Goal: Transaction & Acquisition: Purchase product/service

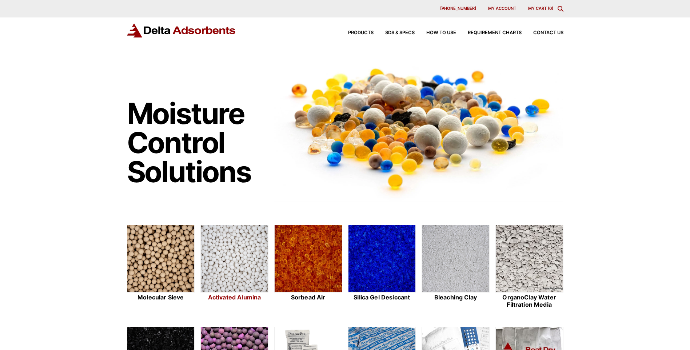
click at [240, 242] on img at bounding box center [234, 259] width 67 height 68
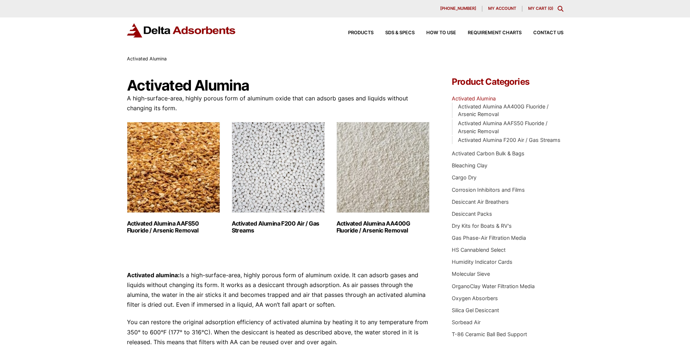
click at [268, 191] on img "Visit product category Activated Alumina F200 Air / Gas Streams" at bounding box center [278, 167] width 93 height 91
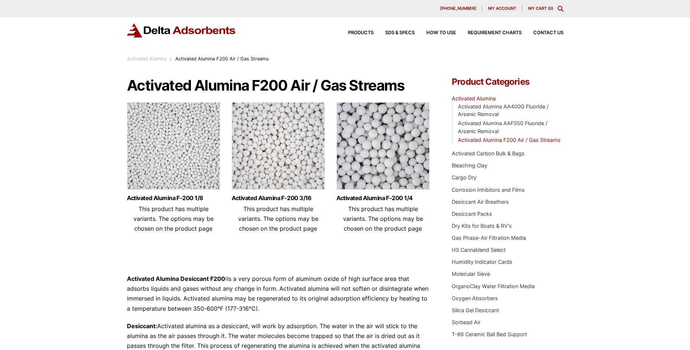
click at [276, 159] on img at bounding box center [278, 147] width 93 height 91
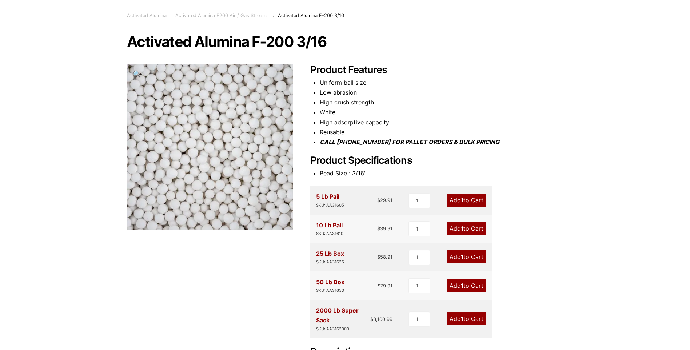
scroll to position [121, 0]
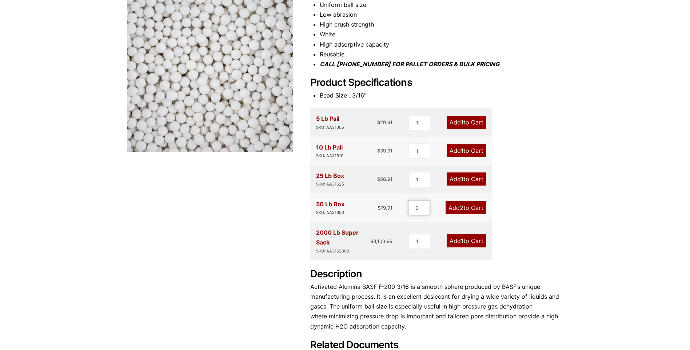
click at [425, 206] on input "2" at bounding box center [419, 207] width 22 height 15
click at [425, 206] on input "3" at bounding box center [419, 207] width 22 height 15
click at [425, 206] on input "4" at bounding box center [419, 207] width 22 height 15
click at [425, 206] on input "5" at bounding box center [419, 207] width 22 height 15
click at [425, 206] on input "6" at bounding box center [419, 207] width 22 height 15
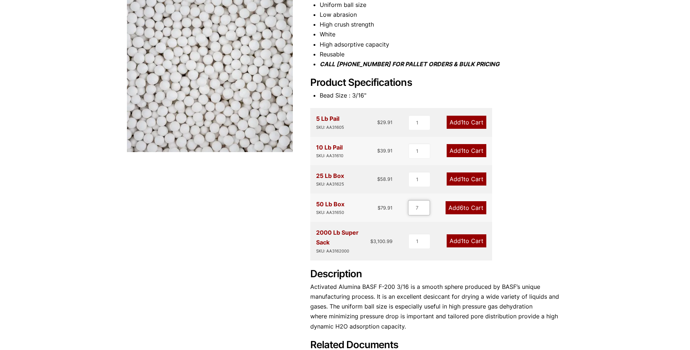
click at [425, 206] on input "7" at bounding box center [419, 207] width 22 height 15
click at [425, 206] on input "8" at bounding box center [419, 207] width 22 height 15
click at [425, 206] on input "9" at bounding box center [419, 207] width 22 height 15
click at [425, 206] on input "10" at bounding box center [419, 207] width 22 height 15
click at [425, 206] on input "11" at bounding box center [418, 207] width 22 height 15
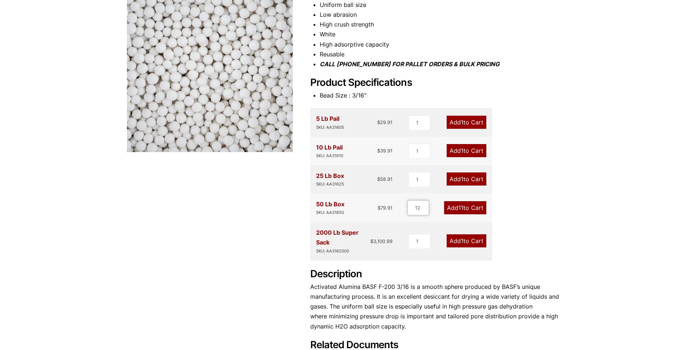
click at [425, 206] on input "12" at bounding box center [418, 207] width 22 height 15
click at [425, 206] on input "13" at bounding box center [418, 207] width 22 height 15
click at [425, 206] on input "14" at bounding box center [418, 207] width 22 height 15
type input "15"
click at [425, 206] on input "15" at bounding box center [418, 207] width 22 height 15
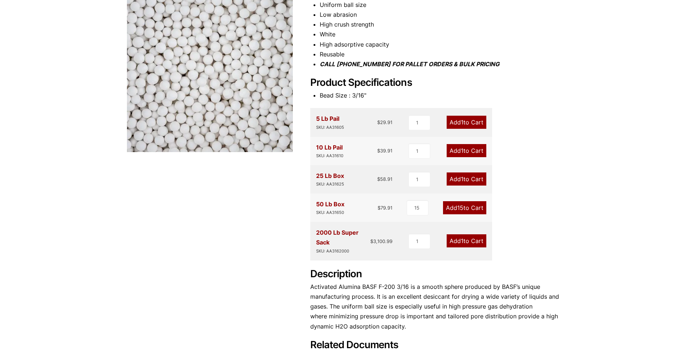
click at [458, 207] on span "15" at bounding box center [460, 207] width 6 height 7
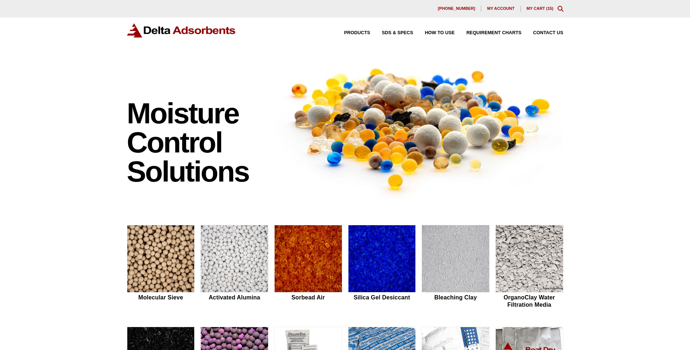
click at [542, 8] on link "My Cart ( 15 )" at bounding box center [540, 8] width 27 height 4
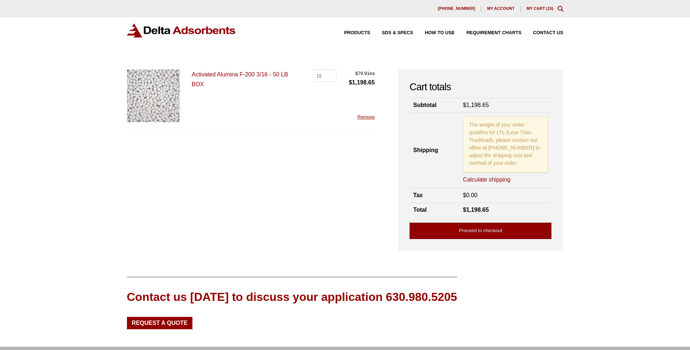
click at [472, 228] on link "Proceed to checkout" at bounding box center [481, 231] width 142 height 16
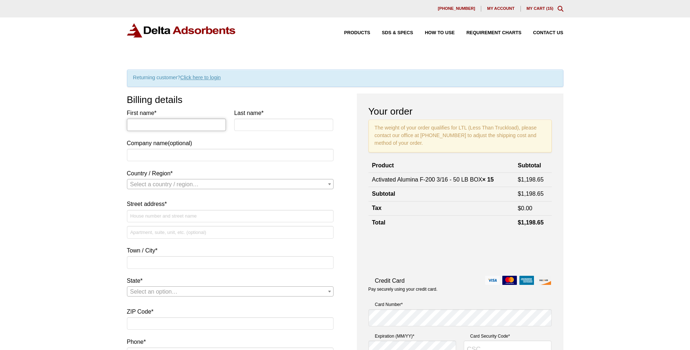
click at [171, 127] on input "First name *" at bounding box center [176, 125] width 99 height 12
type input "israel"
type input "[PERSON_NAME]"
type input "[PERSON_NAME] power"
type input "753 county road 248"
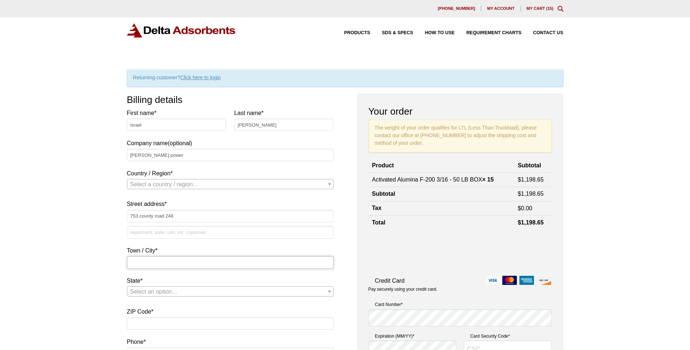
type input "[PERSON_NAME]"
type input "63740"
type input "[PHONE_NUMBER]"
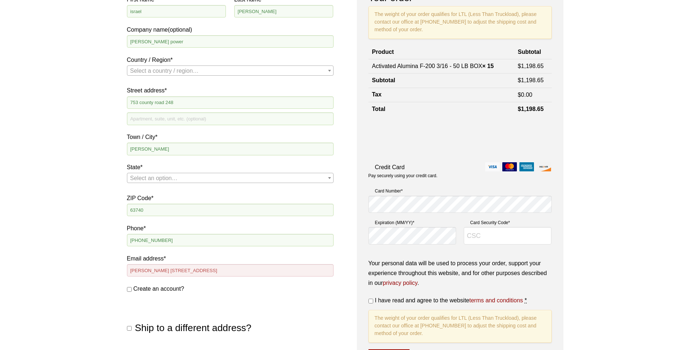
scroll to position [121, 0]
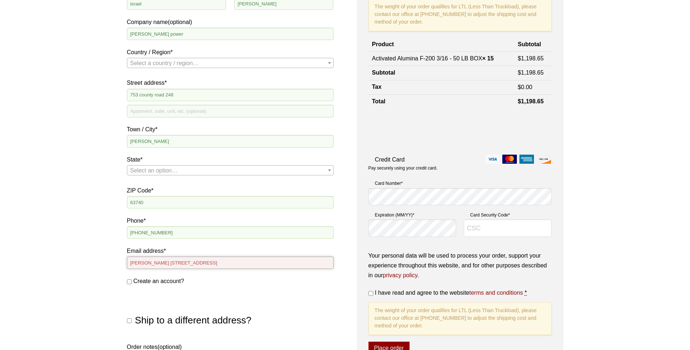
click at [253, 263] on input "[PERSON_NAME] [STREET_ADDRESS]" at bounding box center [230, 262] width 207 height 12
type input "P"
type input "[EMAIL_ADDRESS][DOMAIN_NAME]"
select select "US"
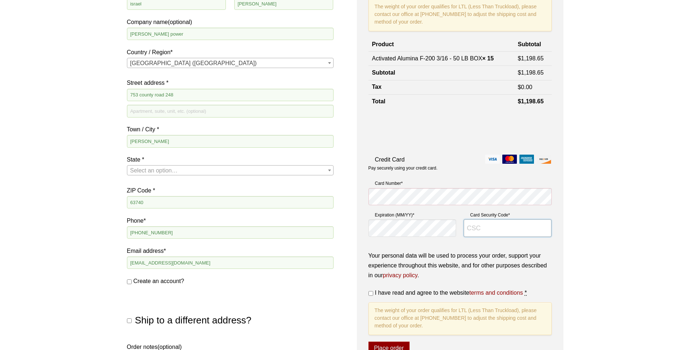
drag, startPoint x: 464, startPoint y: 276, endPoint x: 458, endPoint y: 286, distance: 11.7
click at [504, 228] on input "Card Security Code *" at bounding box center [508, 227] width 88 height 17
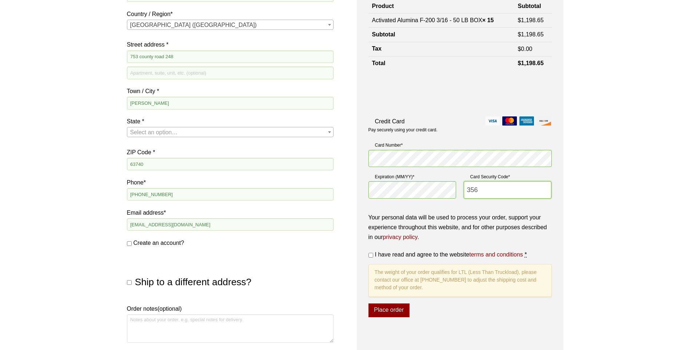
scroll to position [182, 0]
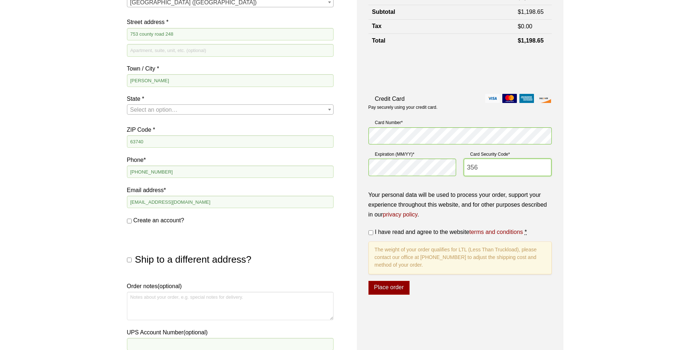
type input "356"
click at [371, 232] on input "I have read and agree to the website terms and conditions *" at bounding box center [370, 232] width 5 height 5
checkbox input "true"
click at [385, 288] on button "Place order" at bounding box center [388, 288] width 41 height 14
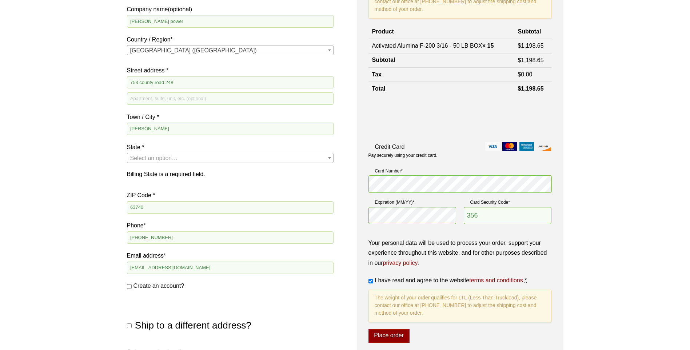
scroll to position [178, 0]
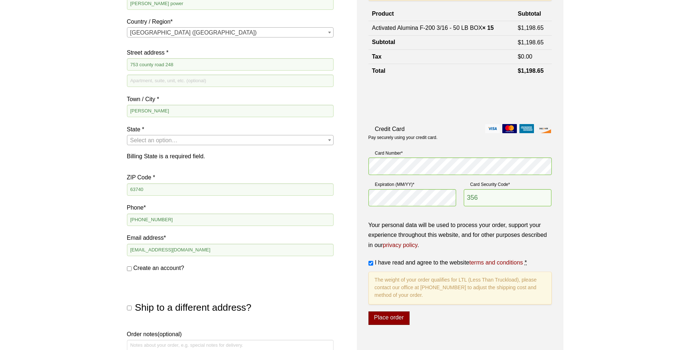
click at [387, 316] on button "Place order" at bounding box center [388, 318] width 41 height 14
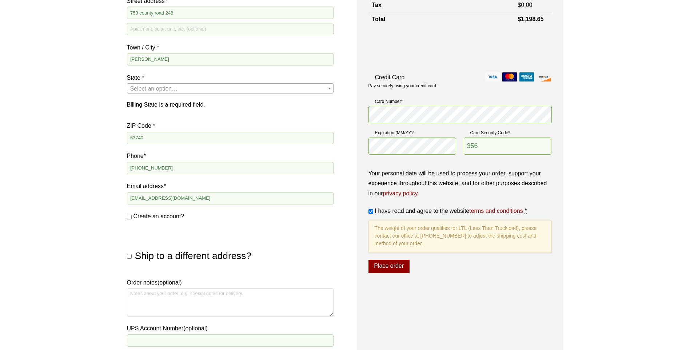
scroll to position [239, 0]
click at [128, 253] on input "Ship to a different address?" at bounding box center [129, 254] width 5 height 5
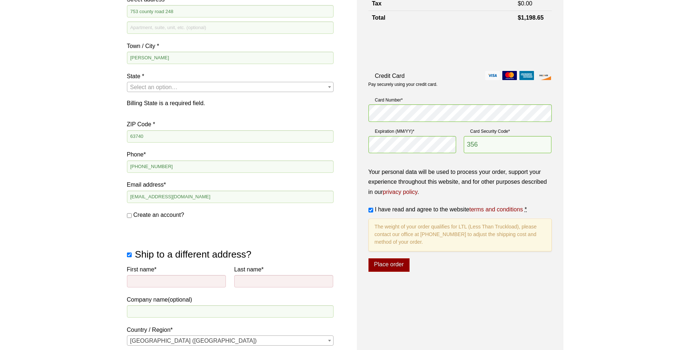
click at [129, 255] on input "Ship to a different address?" at bounding box center [129, 254] width 5 height 5
checkbox input "false"
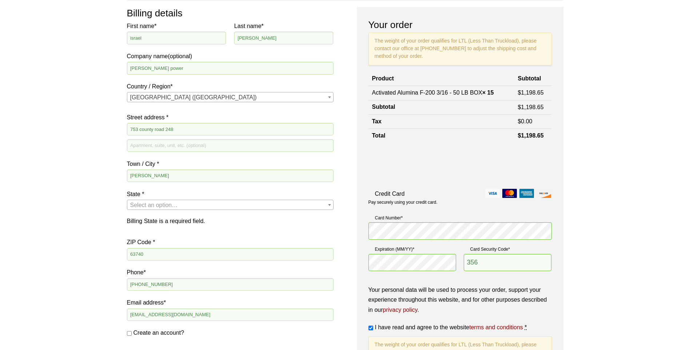
scroll to position [118, 0]
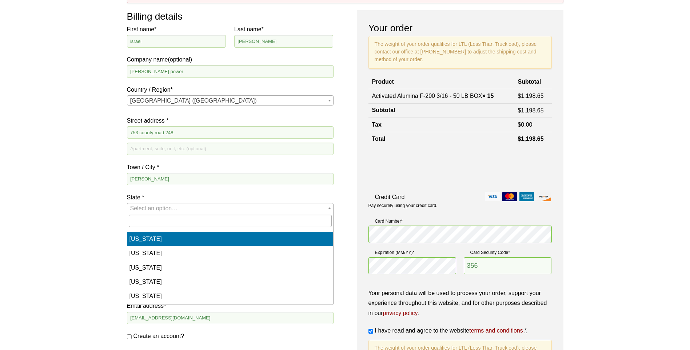
click at [331, 208] on span "State" at bounding box center [329, 207] width 7 height 9
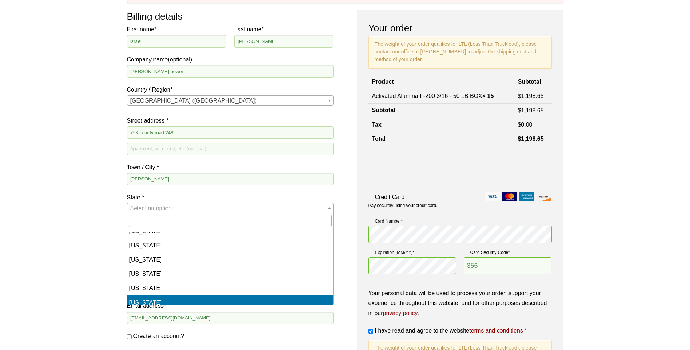
scroll to position [303, 0]
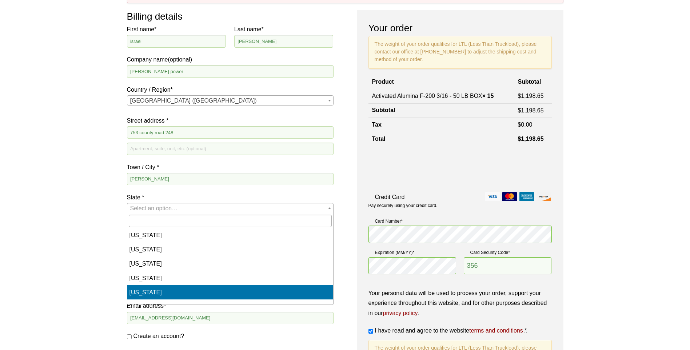
select select "MO"
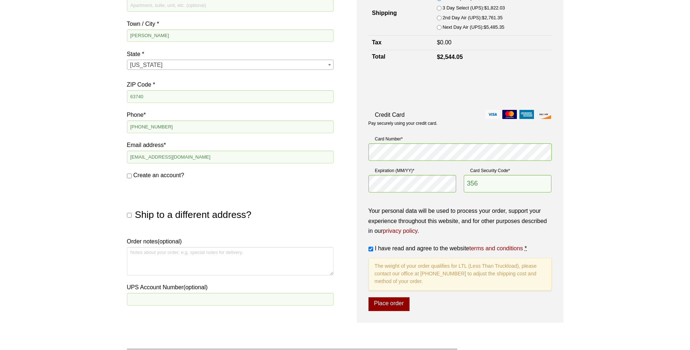
scroll to position [300, 0]
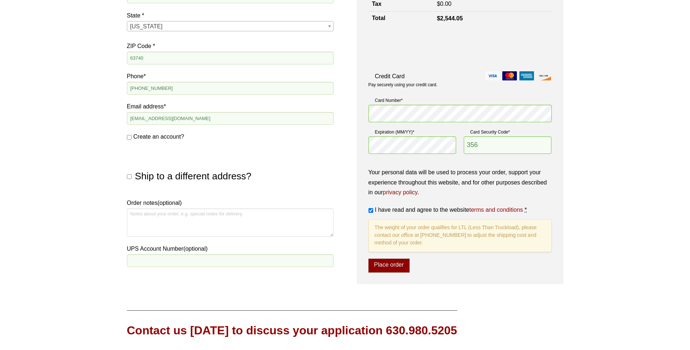
click at [394, 267] on button "Place order" at bounding box center [388, 266] width 41 height 14
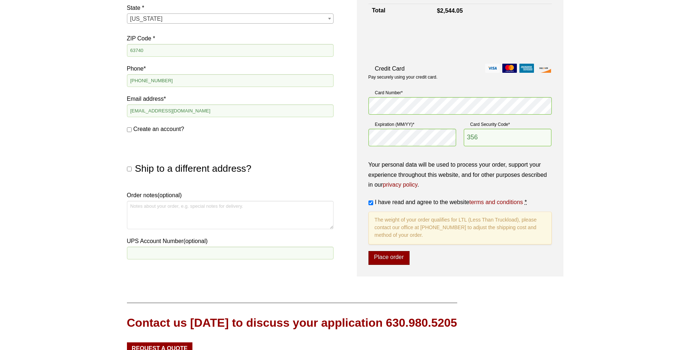
click at [400, 256] on button "Place order" at bounding box center [388, 258] width 41 height 14
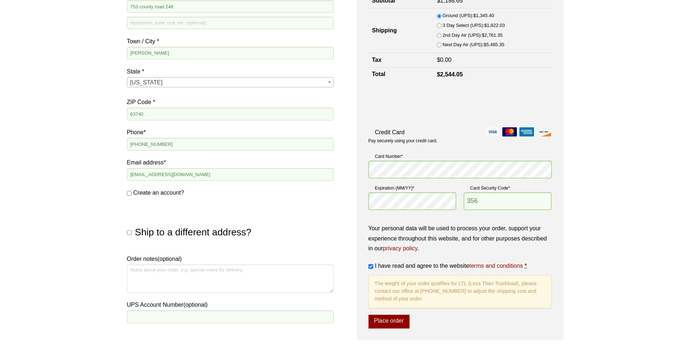
scroll to position [239, 0]
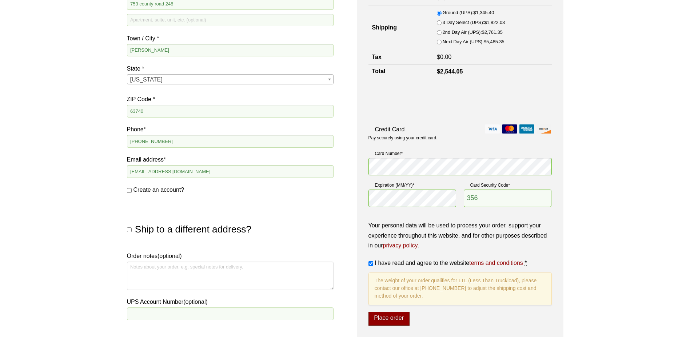
click at [392, 320] on button "Place order" at bounding box center [388, 319] width 41 height 14
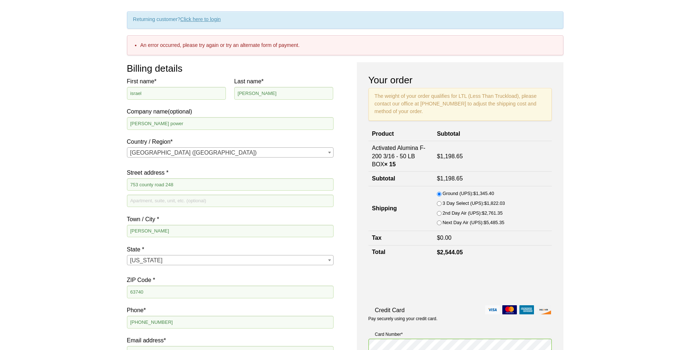
scroll to position [57, 0]
